Goal: Task Accomplishment & Management: Manage account settings

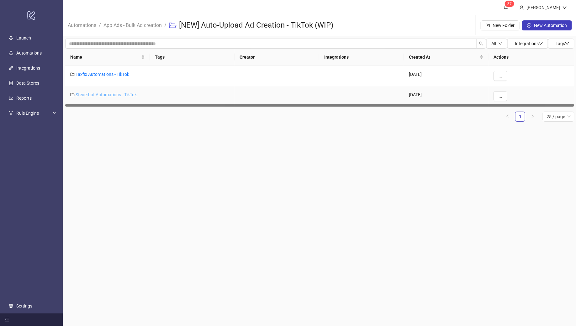
click at [112, 94] on link "Steuerbot Automations - TikTok" at bounding box center [106, 94] width 61 height 5
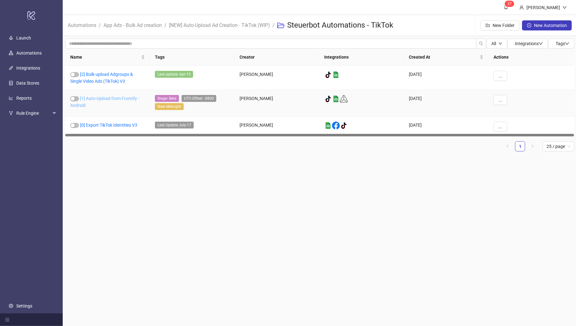
click at [102, 99] on link "[1] Auto-Upload from Frontify - Android" at bounding box center [104, 102] width 69 height 12
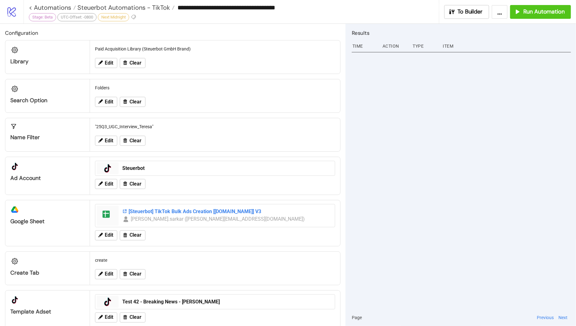
click at [175, 209] on div "[Steuerbot] TikTok Bulk Ads Creation [[DOMAIN_NAME]] V3" at bounding box center [226, 211] width 209 height 7
click at [131, 4] on span "Steuerbot Automations - TikTok" at bounding box center [123, 7] width 94 height 8
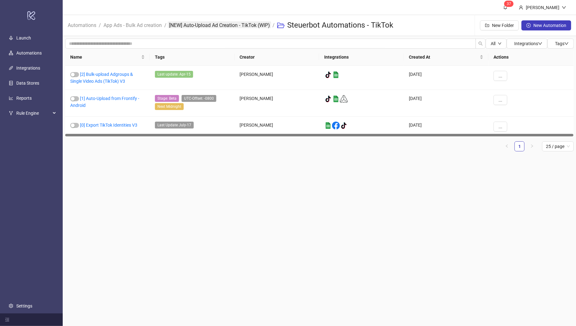
click at [222, 25] on link "[NEW] Auto-Upload Ad Creation - TikTok (WIP)" at bounding box center [219, 24] width 103 height 7
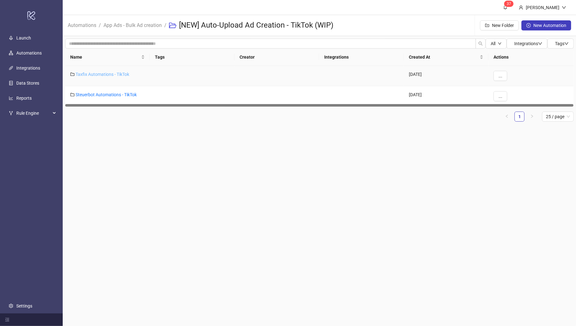
click at [99, 74] on link "Taxfix Automations - TikTok" at bounding box center [103, 74] width 54 height 5
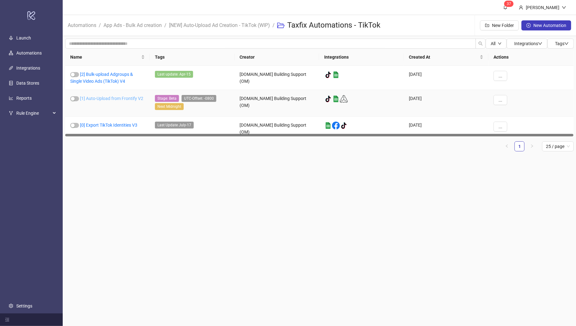
click at [112, 97] on link "[1] Auto-Upload from Frontify V2" at bounding box center [111, 98] width 63 height 5
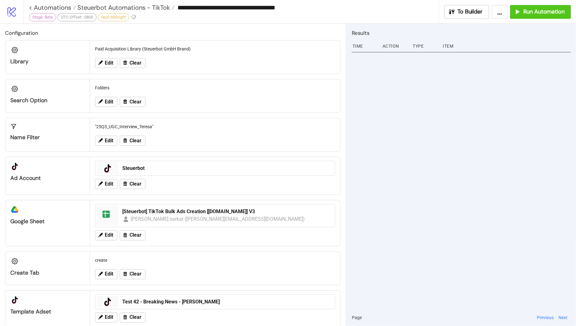
type input "**********"
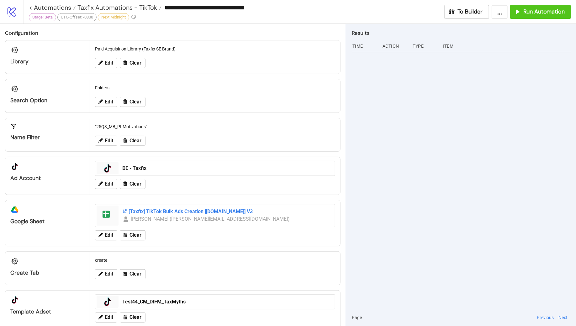
click at [190, 210] on div "[Taxfix] TikTok Bulk Ads Creation [[DOMAIN_NAME]] V3" at bounding box center [226, 211] width 209 height 7
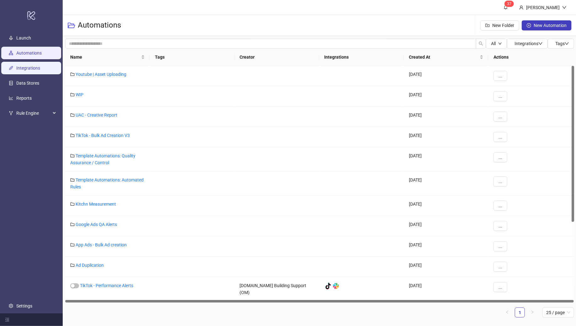
click at [28, 67] on link "Integrations" at bounding box center [28, 67] width 24 height 5
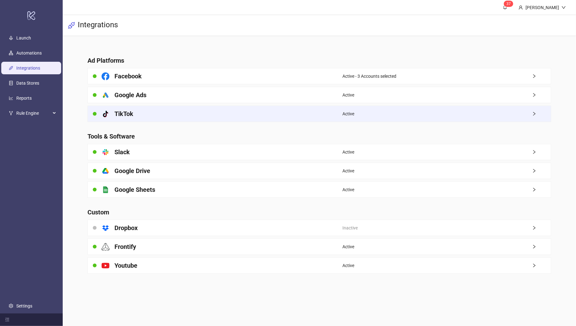
click at [244, 114] on div "platform/tik_tok TikTok" at bounding box center [215, 114] width 254 height 16
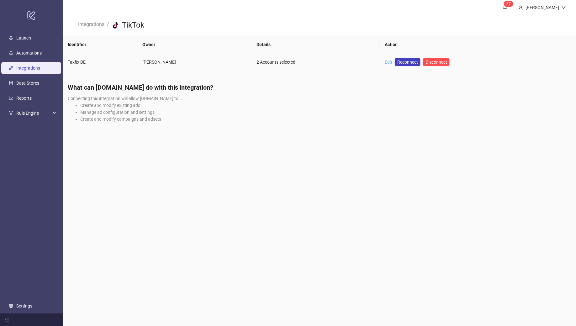
click at [388, 62] on link "Edit" at bounding box center [388, 62] width 8 height 5
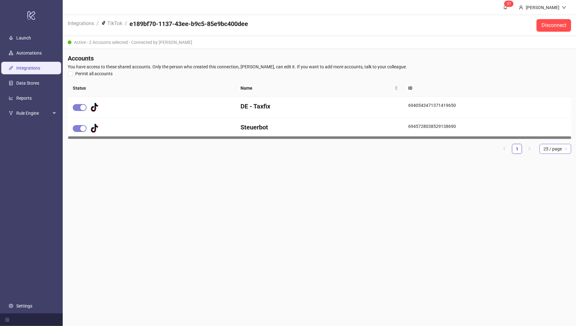
click at [557, 153] on span "25 / page" at bounding box center [555, 148] width 24 height 9
click at [451, 203] on main "3 7 Monalisa Sarkar Integrations / platform/tik_tok TikTok / e189bf70-1137-43ee…" at bounding box center [319, 163] width 513 height 326
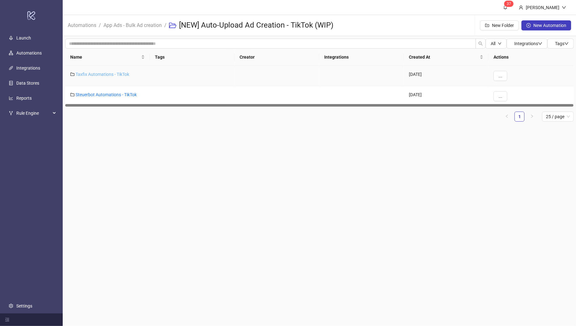
click at [93, 72] on link "Taxfix Automations - TikTok" at bounding box center [103, 74] width 54 height 5
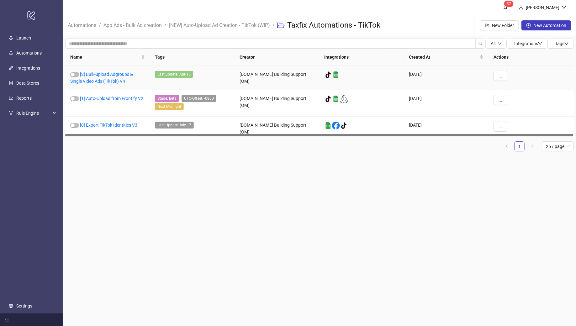
click at [93, 72] on link "[2] Bulk-upload Adgroups & Single Video Ads (TikTok) V4" at bounding box center [101, 78] width 63 height 12
click at [499, 76] on span "..." at bounding box center [500, 75] width 4 height 5
click at [511, 127] on span "Duplicate" at bounding box center [514, 128] width 18 height 7
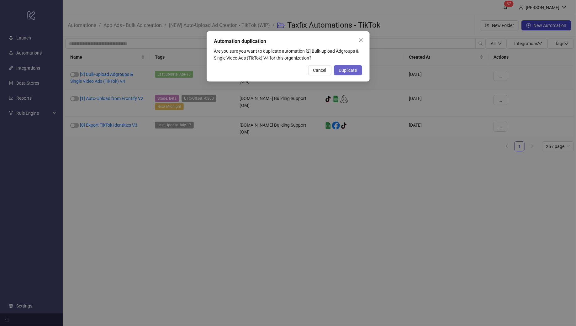
click at [349, 70] on span "Duplicate" at bounding box center [348, 70] width 18 height 5
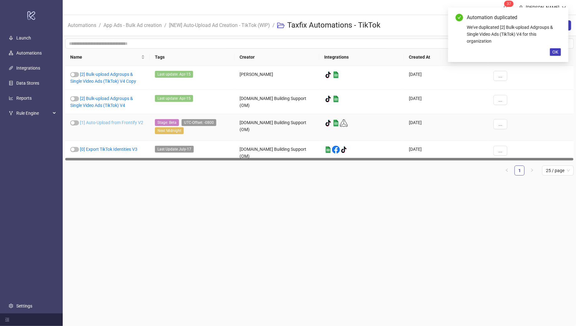
click at [104, 122] on link "[1] Auto-Upload from Frontify V2" at bounding box center [111, 122] width 63 height 5
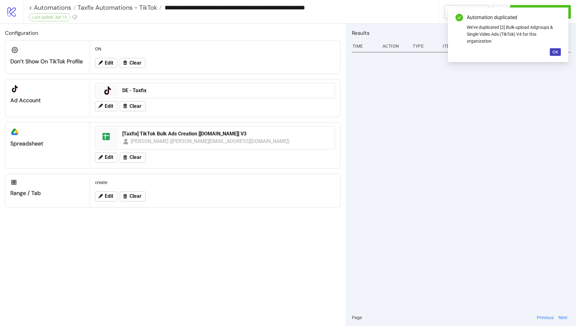
type input "**********"
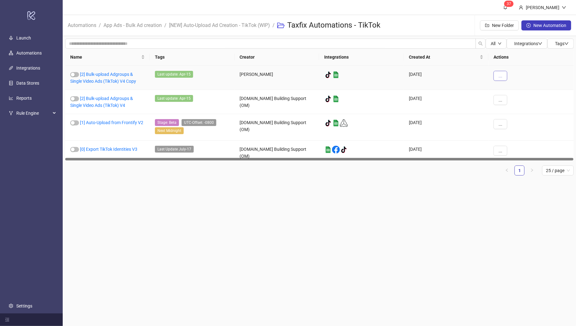
click at [506, 75] on button "..." at bounding box center [500, 76] width 14 height 10
click at [511, 118] on span "Move" at bounding box center [514, 118] width 18 height 7
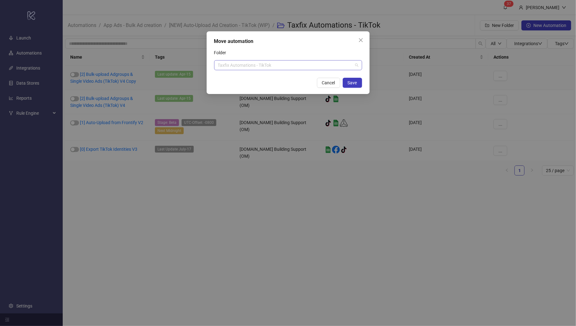
click at [256, 60] on div "Taxfix Automations - TikTok" at bounding box center [288, 65] width 148 height 10
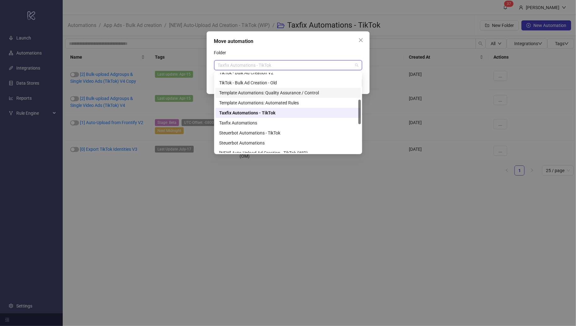
scroll to position [88, 0]
click at [259, 130] on div "Steuerbot Automations - TikTok" at bounding box center [288, 130] width 138 height 7
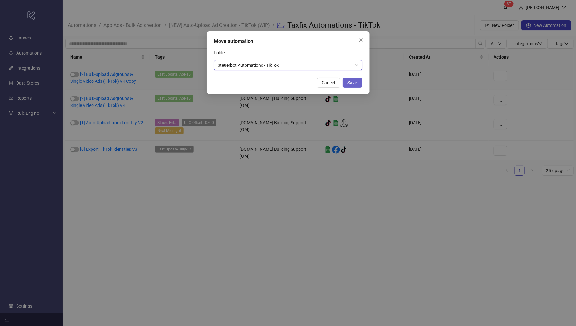
click at [351, 85] on button "Save" at bounding box center [351, 83] width 19 height 10
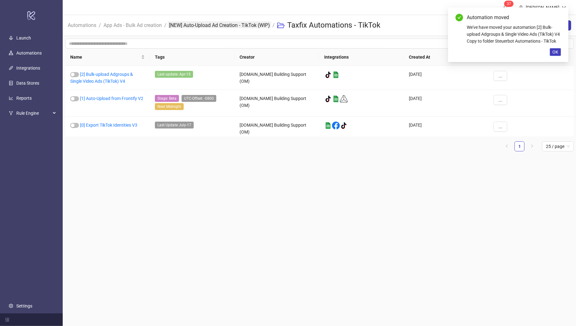
click at [214, 25] on link "[NEW] Auto-Upload Ad Creation - TikTok (WIP)" at bounding box center [219, 24] width 103 height 7
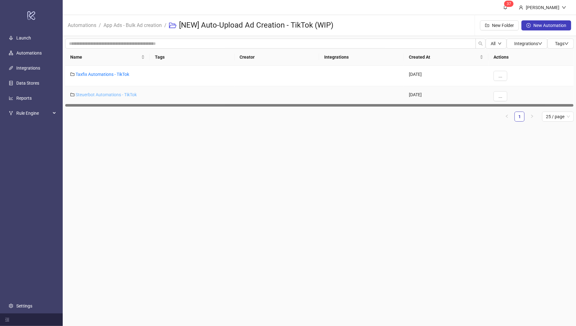
click at [112, 93] on link "Steuerbot Automations - TikTok" at bounding box center [106, 94] width 61 height 5
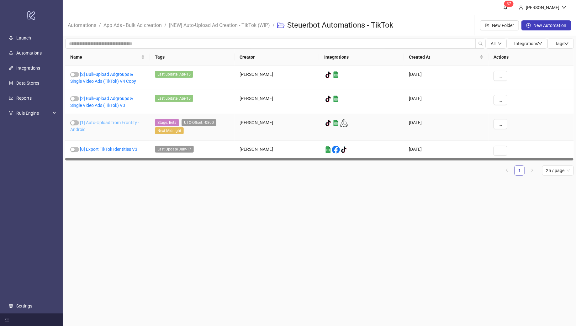
click at [104, 122] on link "[1] Auto-Upload from Frontify - Android" at bounding box center [104, 126] width 69 height 12
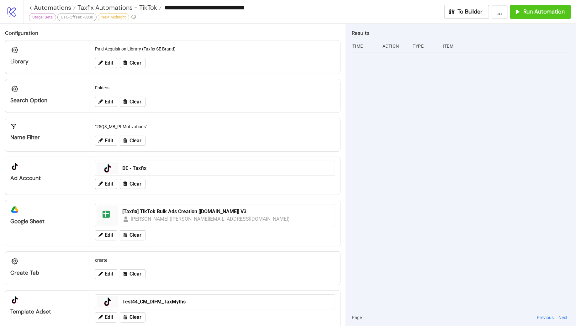
type input "**********"
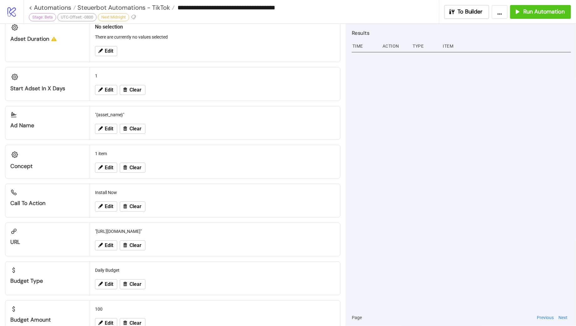
scroll to position [368, 0]
